Goal: Task Accomplishment & Management: Use online tool/utility

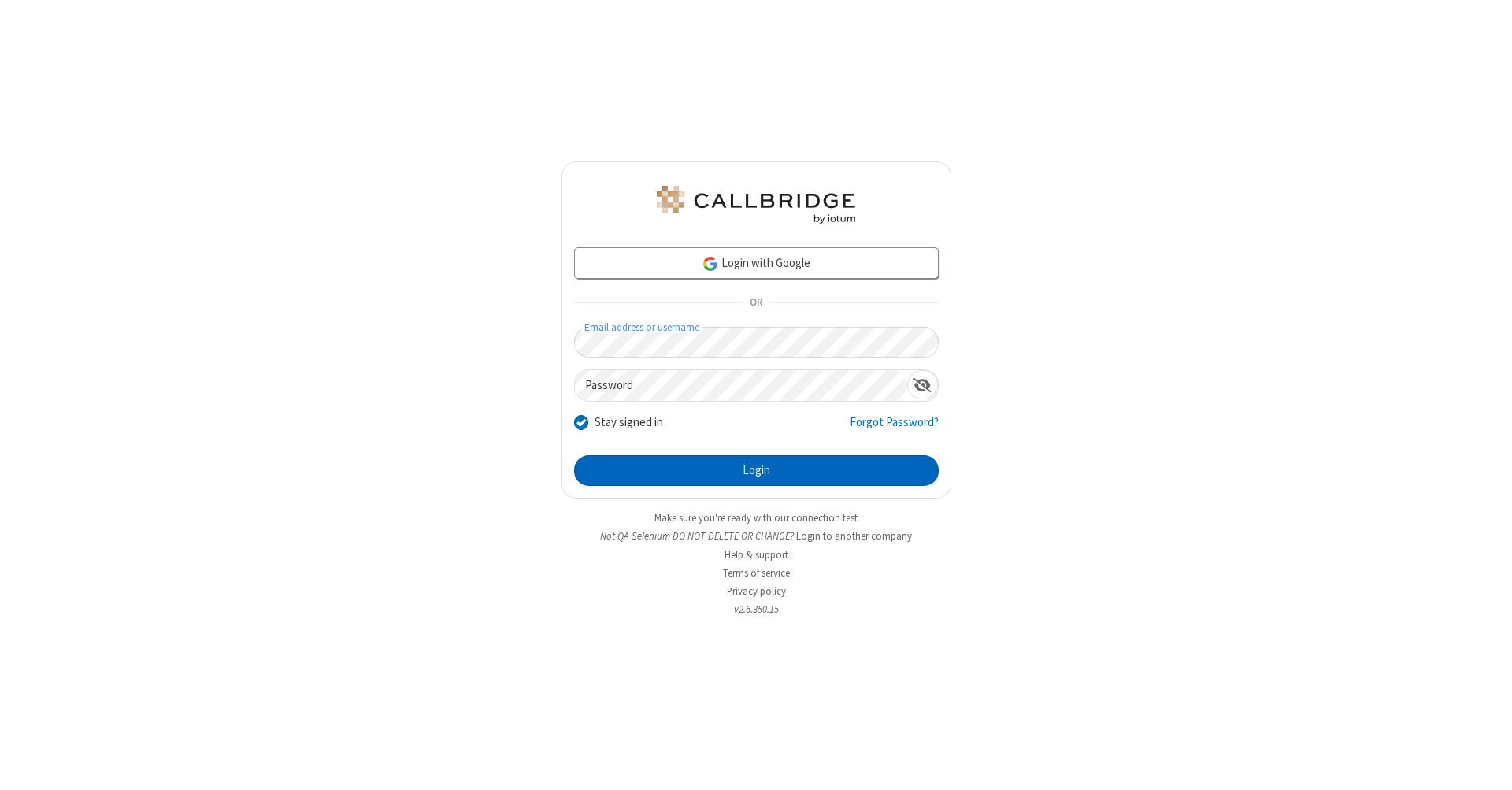
click at [756, 471] on button "Login" at bounding box center [756, 471] width 364 height 32
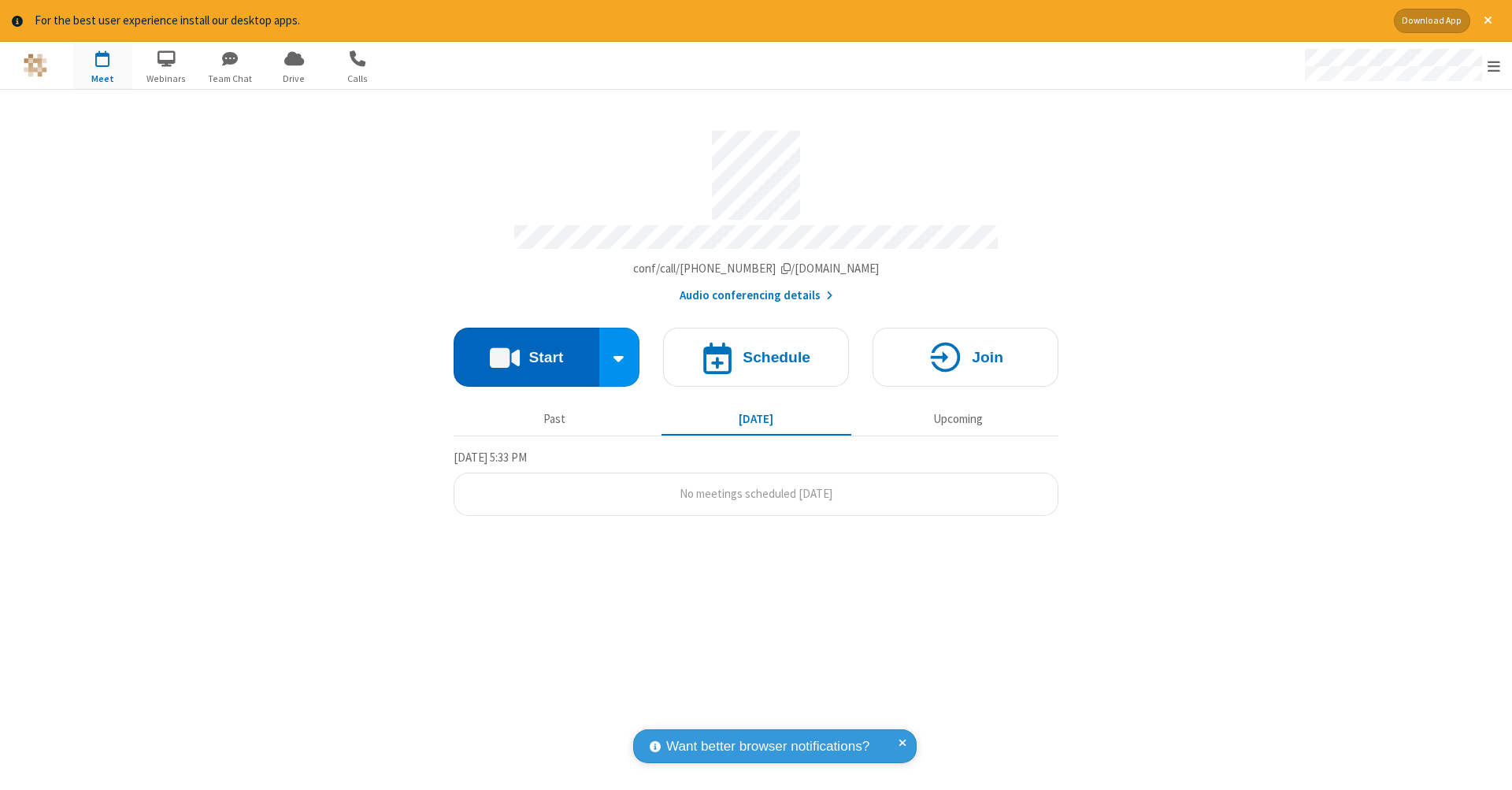
click at [526, 349] on button "Start" at bounding box center [526, 357] width 145 height 59
